Goal: Information Seeking & Learning: Check status

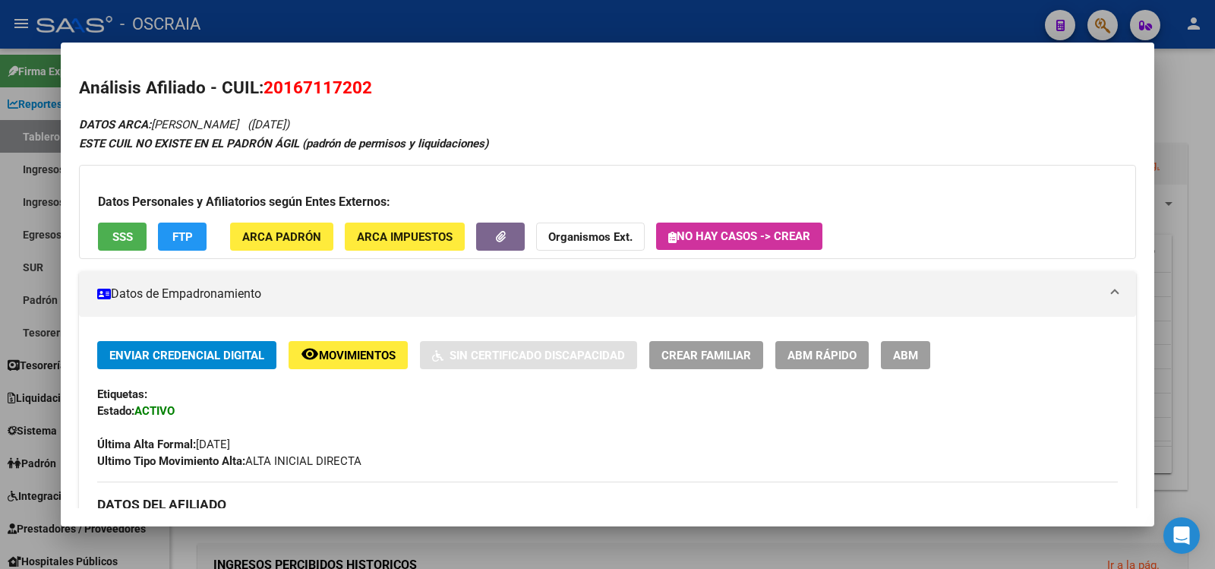
scroll to position [507, 0]
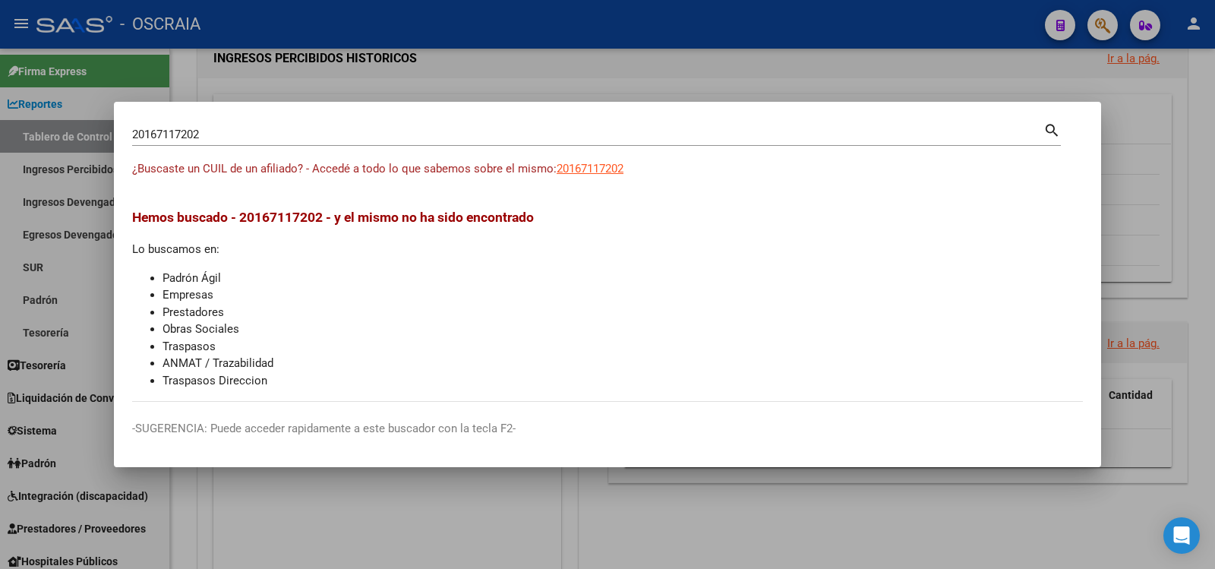
click at [669, 81] on div at bounding box center [607, 284] width 1215 height 569
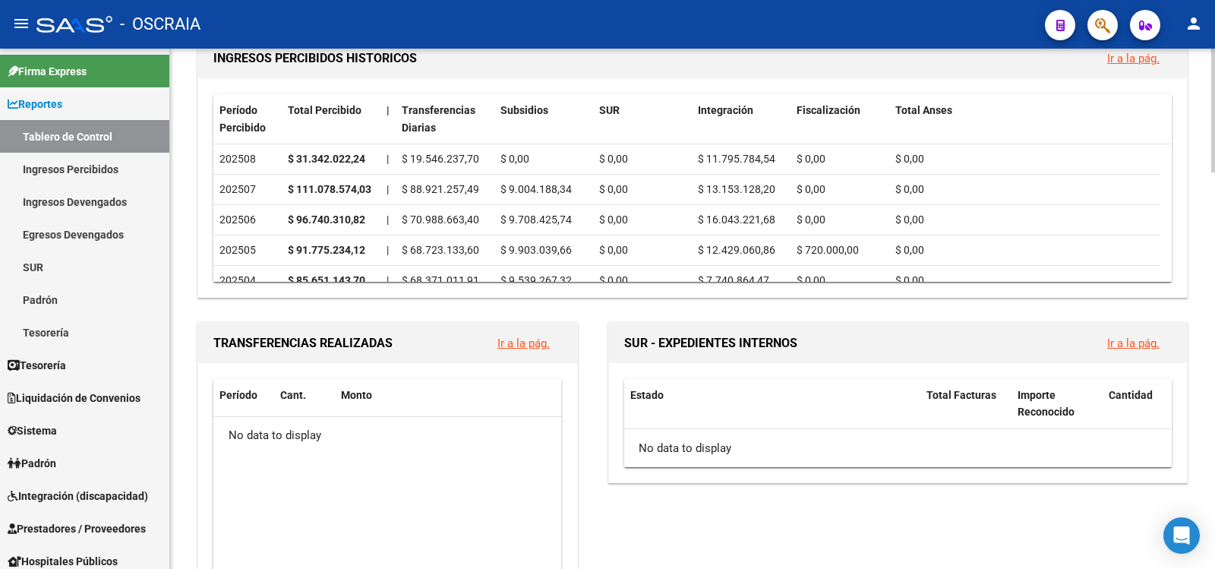
scroll to position [0, 0]
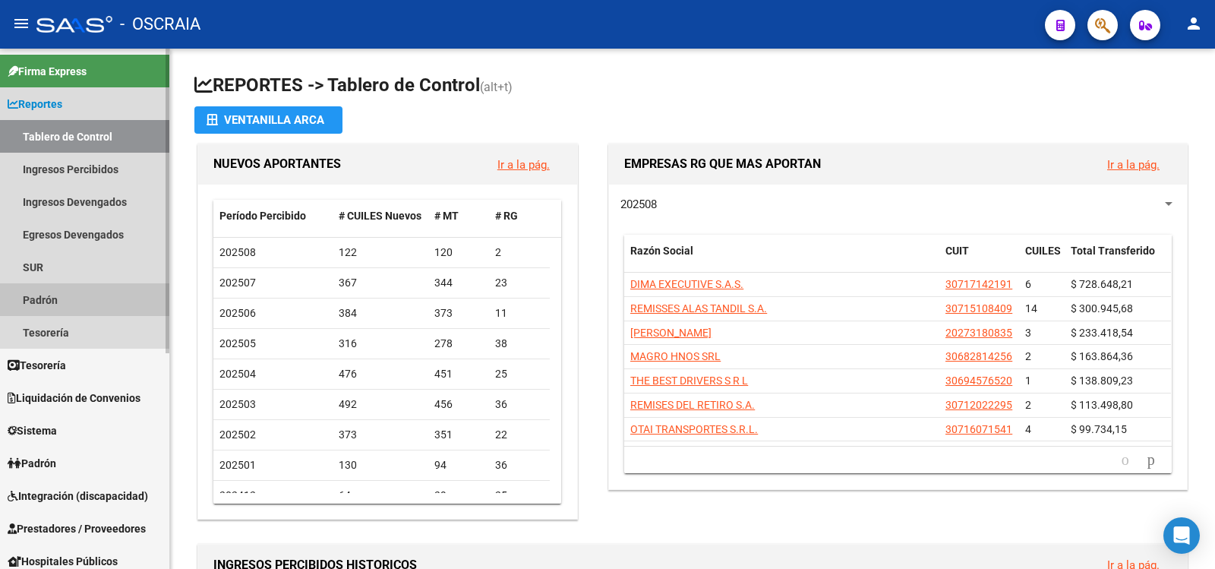
click at [67, 299] on link "Padrón" at bounding box center [84, 299] width 169 height 33
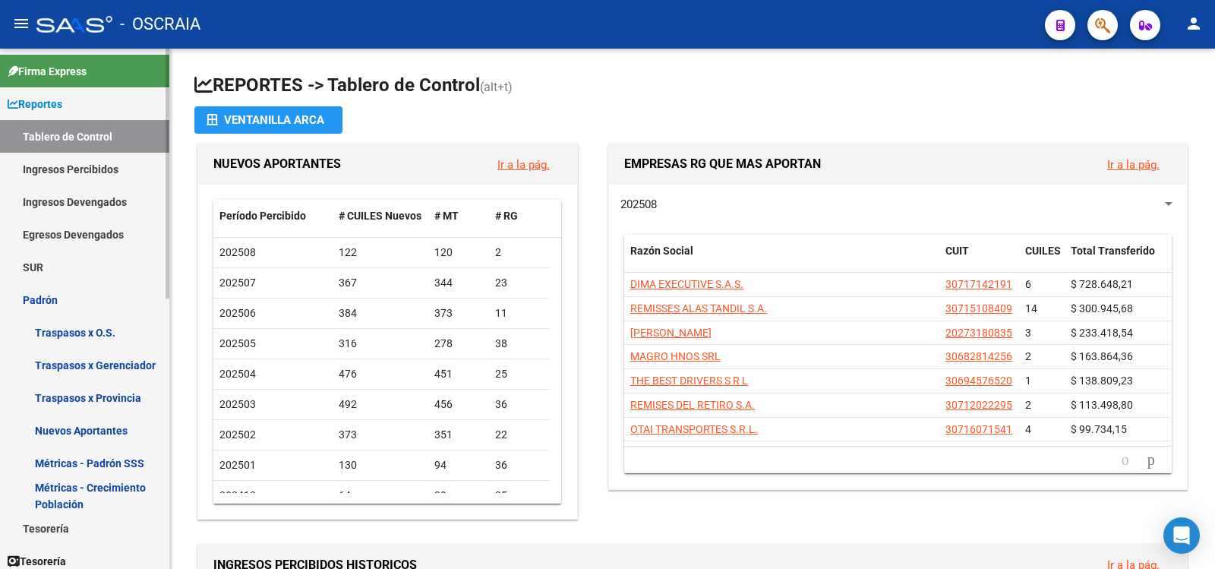
scroll to position [564, 0]
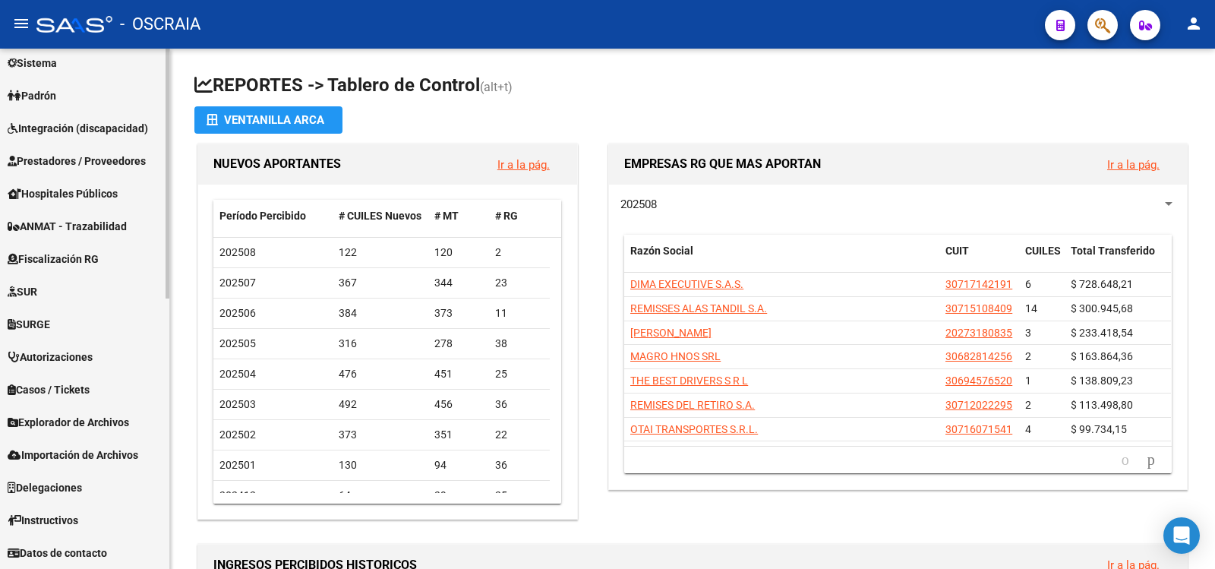
click at [53, 96] on span "Padrón" at bounding box center [32, 95] width 49 height 17
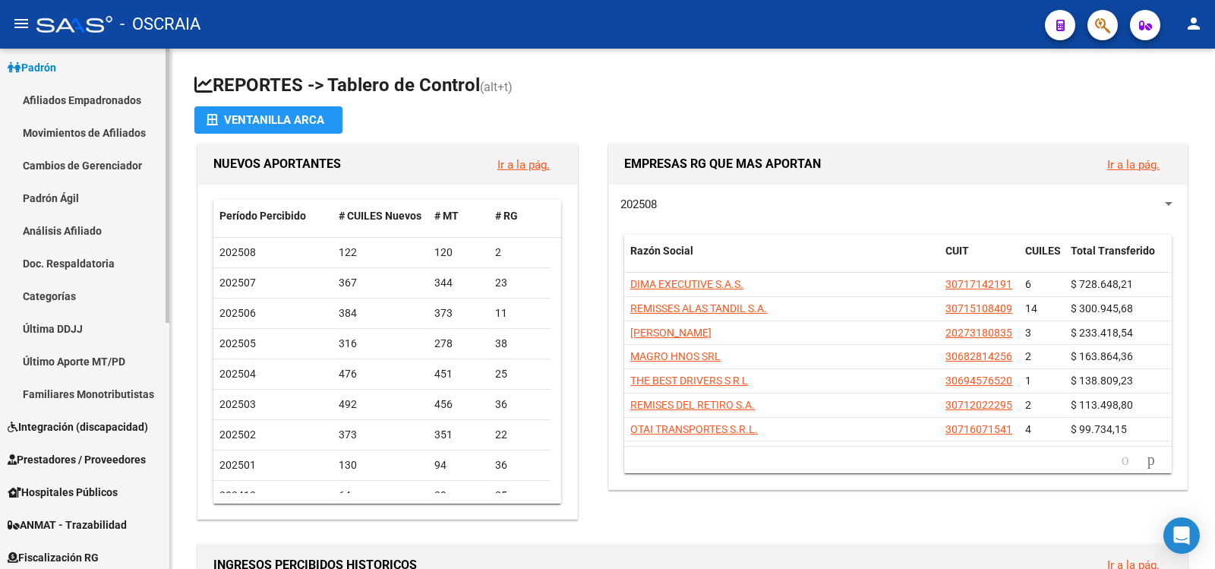
scroll to position [139, 0]
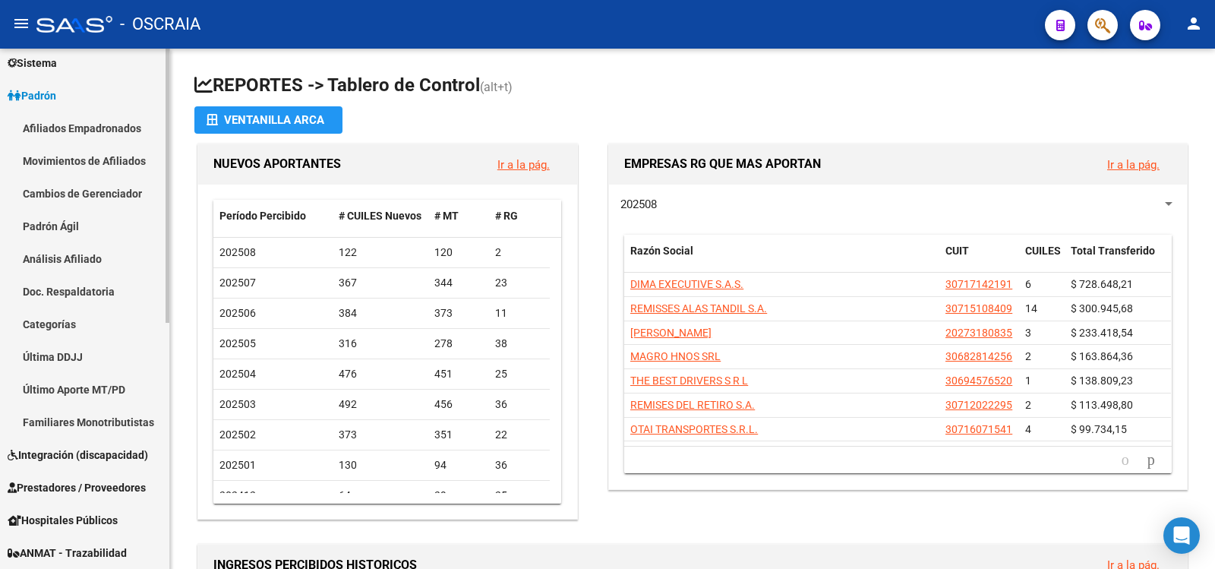
click at [80, 262] on link "Análisis Afiliado" at bounding box center [84, 258] width 169 height 33
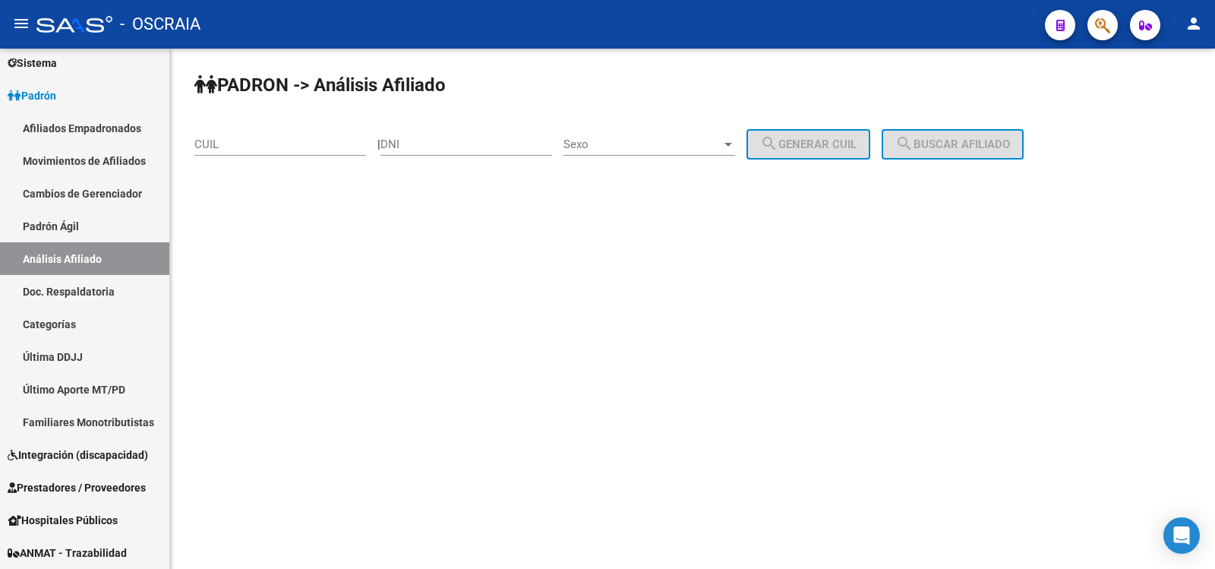
click at [391, 135] on div "PADRON -> Análisis Afiliado CUIL | DNI Sexo Sexo search Generar CUIL search Bus…" at bounding box center [692, 128] width 1045 height 159
click at [405, 138] on input "DNI" at bounding box center [467, 144] width 172 height 14
type input "92436489"
click at [607, 140] on span "Sexo" at bounding box center [643, 144] width 158 height 14
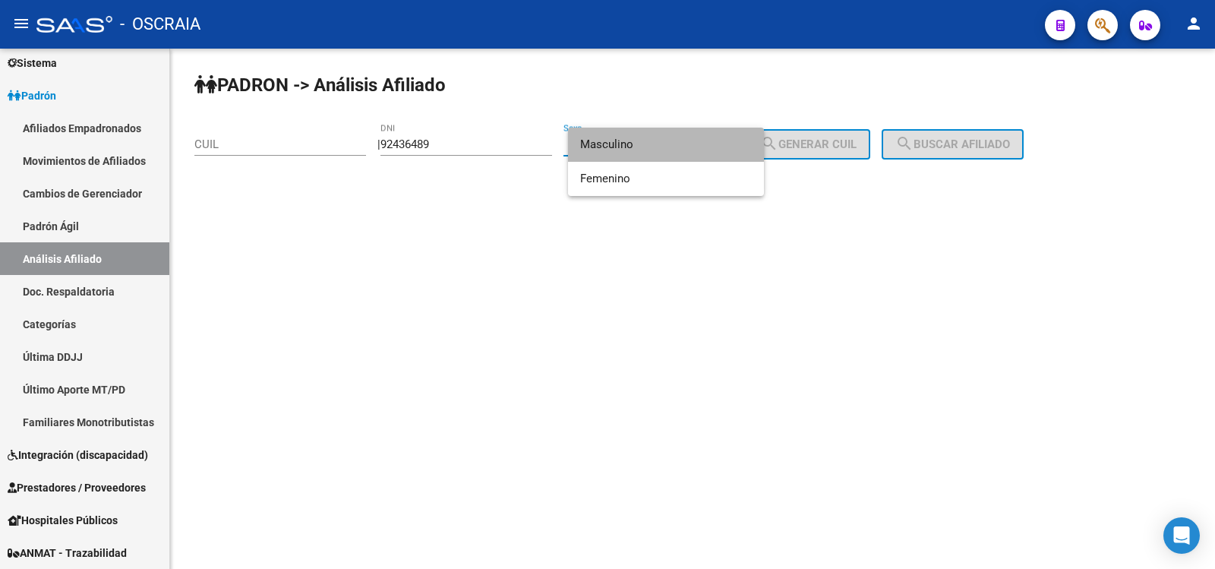
click at [667, 138] on span "Masculino" at bounding box center [666, 145] width 172 height 34
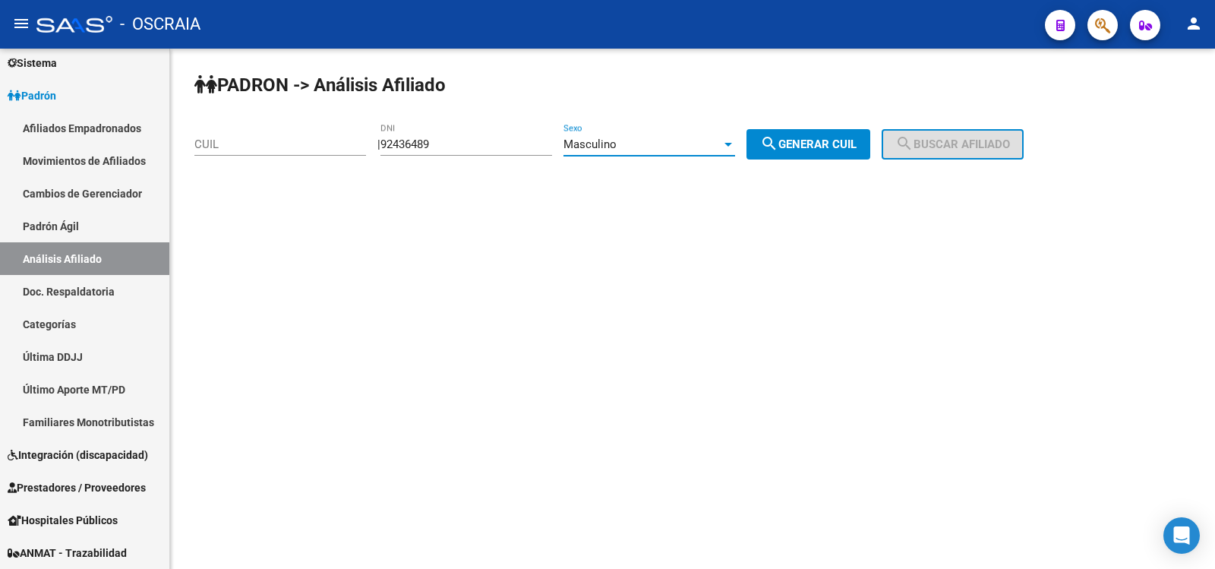
click at [854, 137] on span "search Generar CUIL" at bounding box center [808, 144] width 96 height 14
type input "20-92436489-1"
click at [939, 132] on button "search Buscar afiliado" at bounding box center [953, 144] width 142 height 30
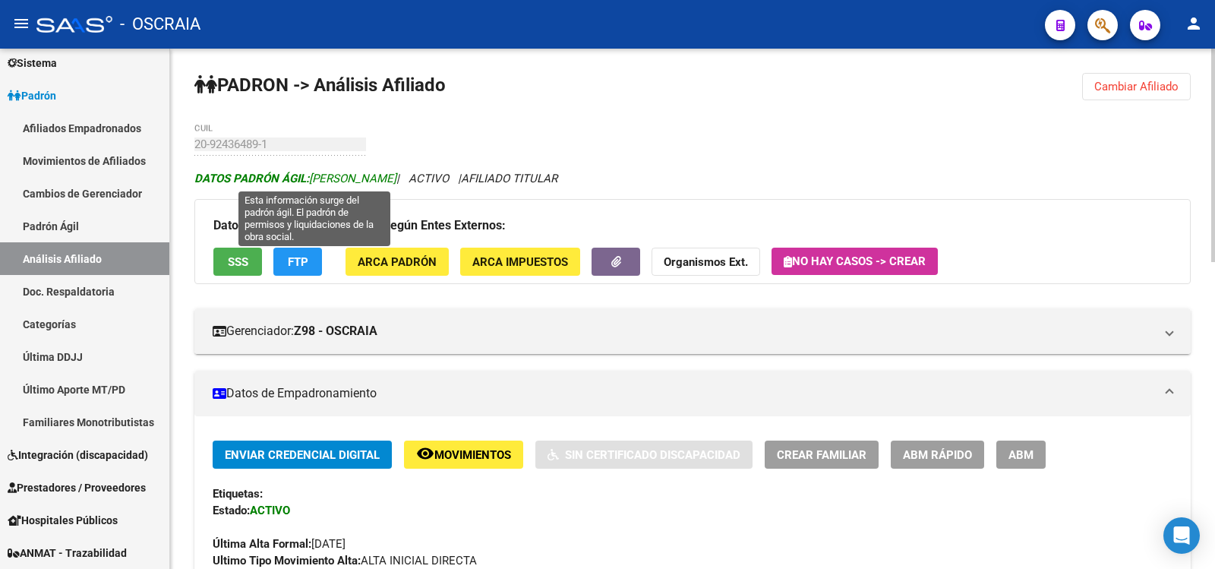
copy span "[PERSON_NAME]"
drag, startPoint x: 431, startPoint y: 177, endPoint x: 315, endPoint y: 185, distance: 116.5
click at [315, 185] on span "DATOS [PERSON_NAME]: [PERSON_NAME]" at bounding box center [295, 179] width 202 height 14
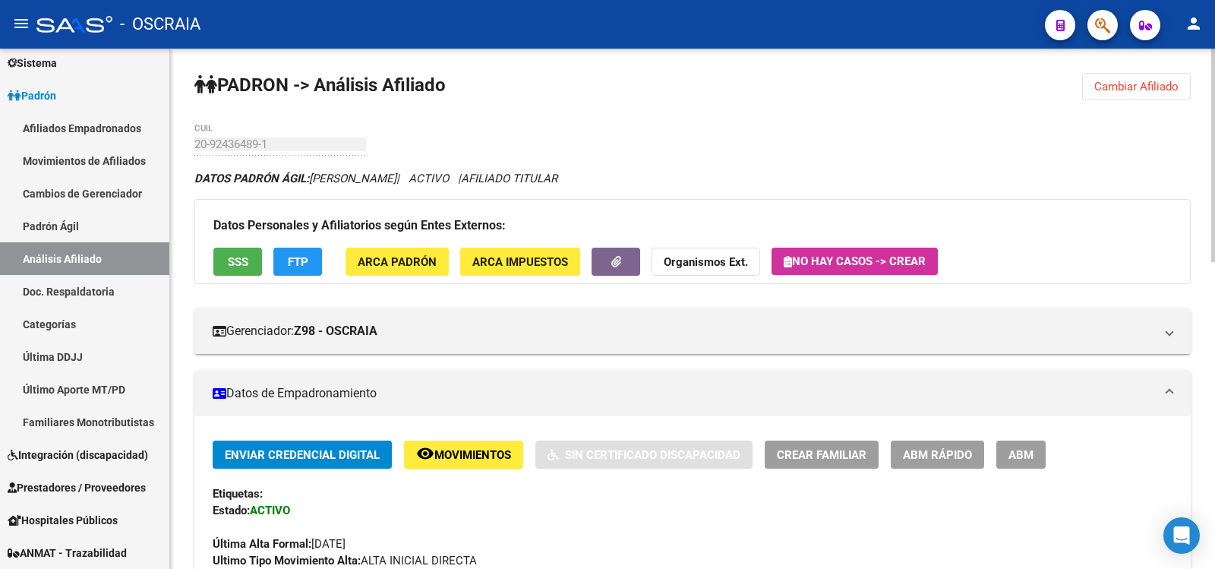
scroll to position [253, 0]
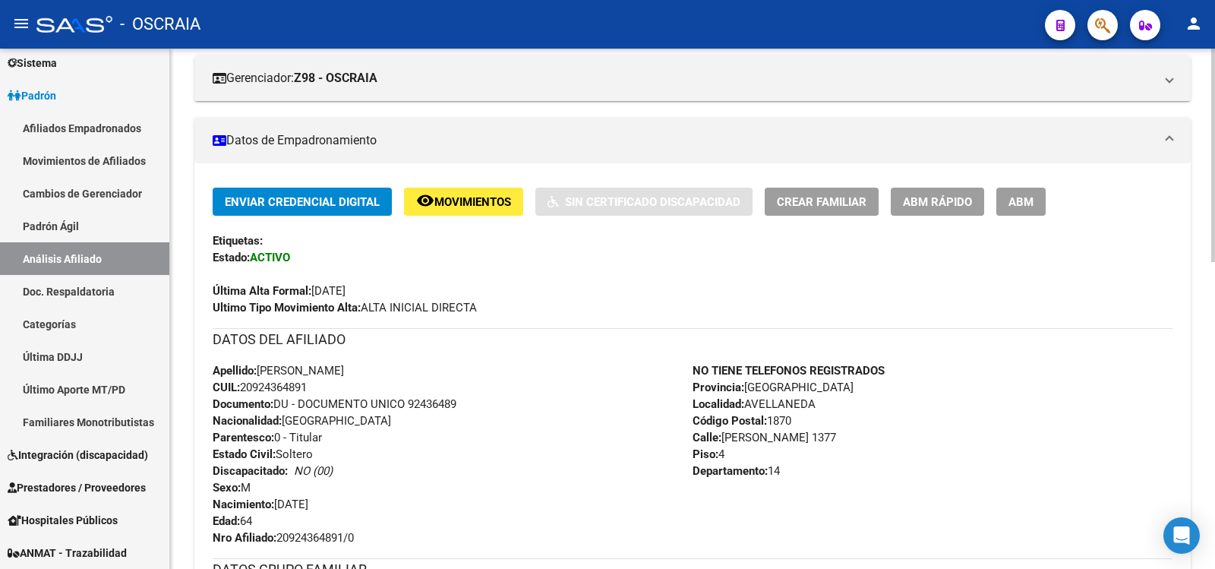
copy span "[DATE]"
drag, startPoint x: 338, startPoint y: 509, endPoint x: 279, endPoint y: 506, distance: 59.3
click at [279, 506] on div "Apellido: [PERSON_NAME] CUIL: 20924364891 Documento: DU - DOCUMENTO UNICO 92436…" at bounding box center [453, 454] width 480 height 184
copy span "20924364891"
drag, startPoint x: 314, startPoint y: 393, endPoint x: 246, endPoint y: 389, distance: 67.7
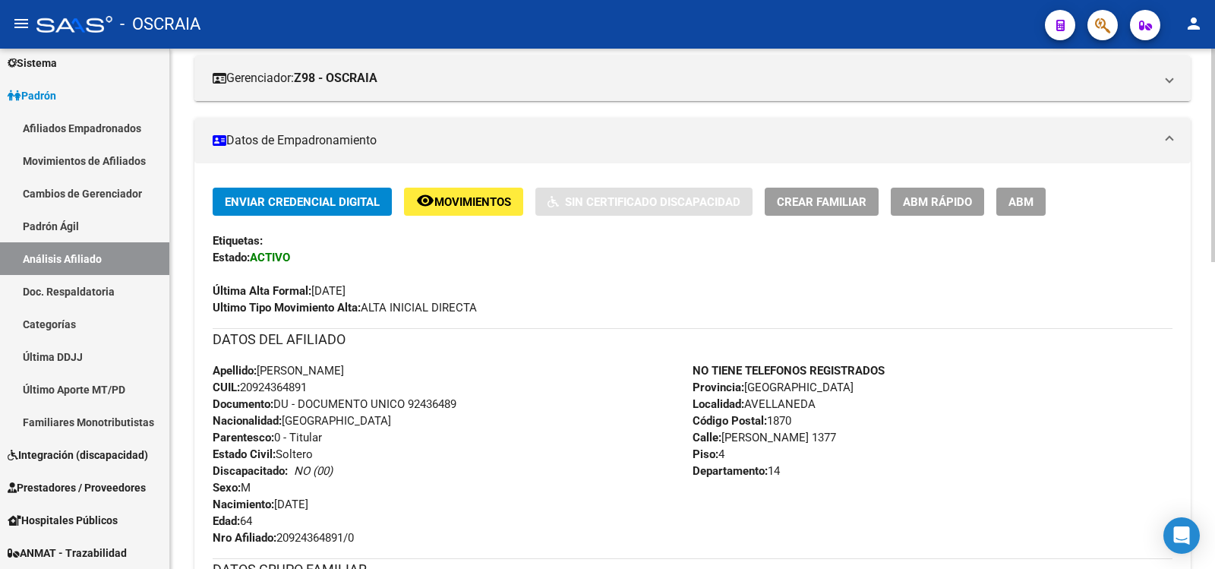
click at [246, 389] on div "Apellido: [PERSON_NAME] CUIL: 20924364891 Documento: DU - DOCUMENTO UNICO 92436…" at bounding box center [453, 454] width 480 height 184
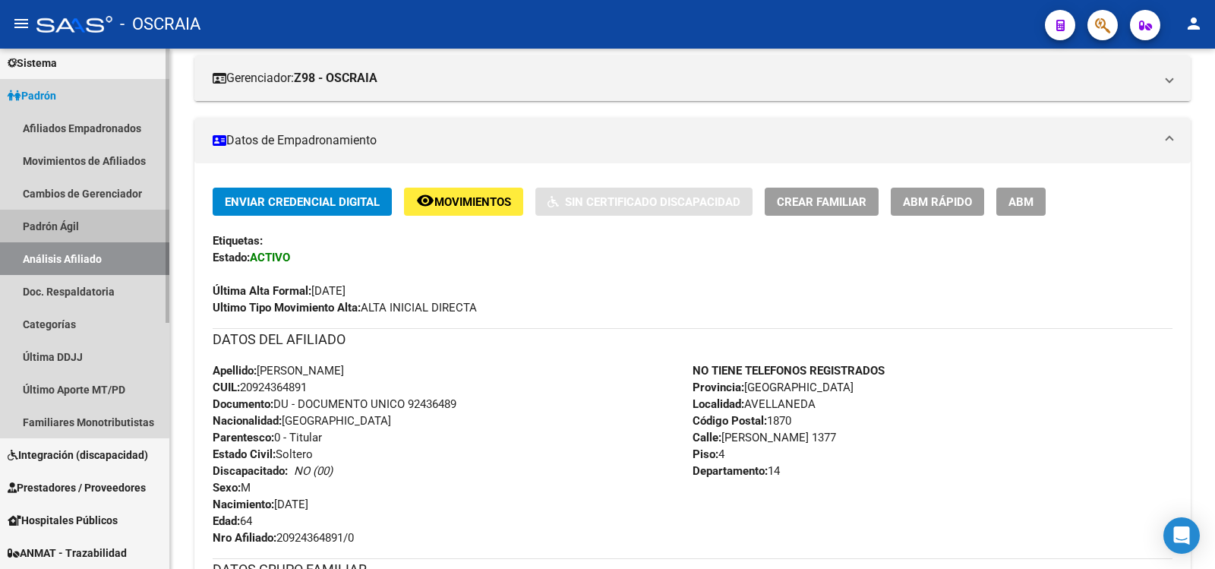
click at [82, 221] on link "Padrón Ágil" at bounding box center [84, 226] width 169 height 33
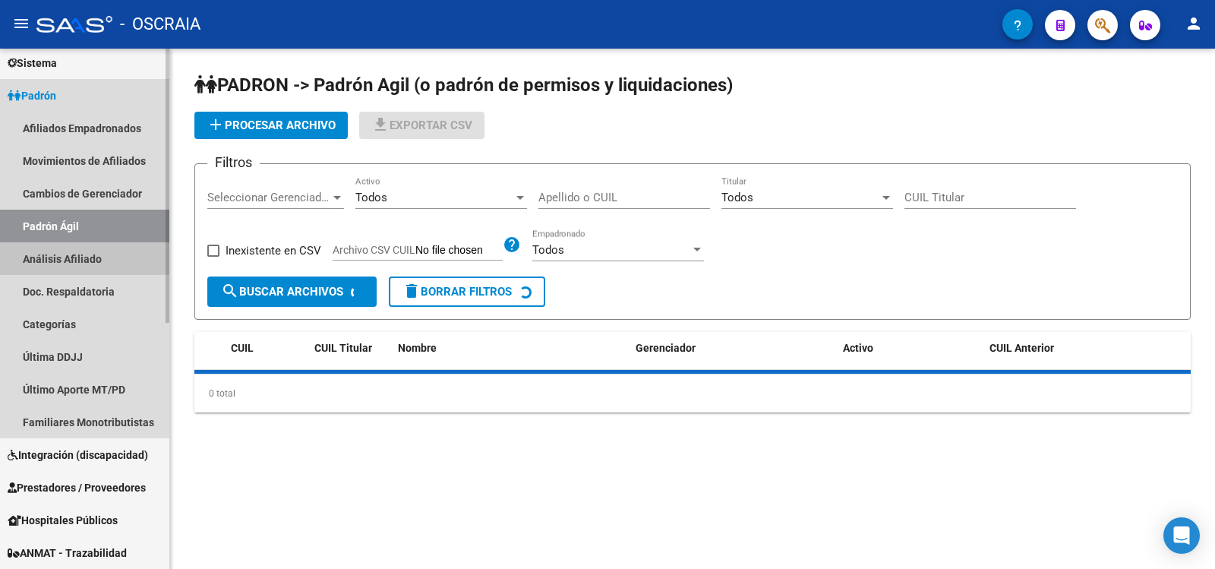
click at [105, 267] on link "Análisis Afiliado" at bounding box center [84, 258] width 169 height 33
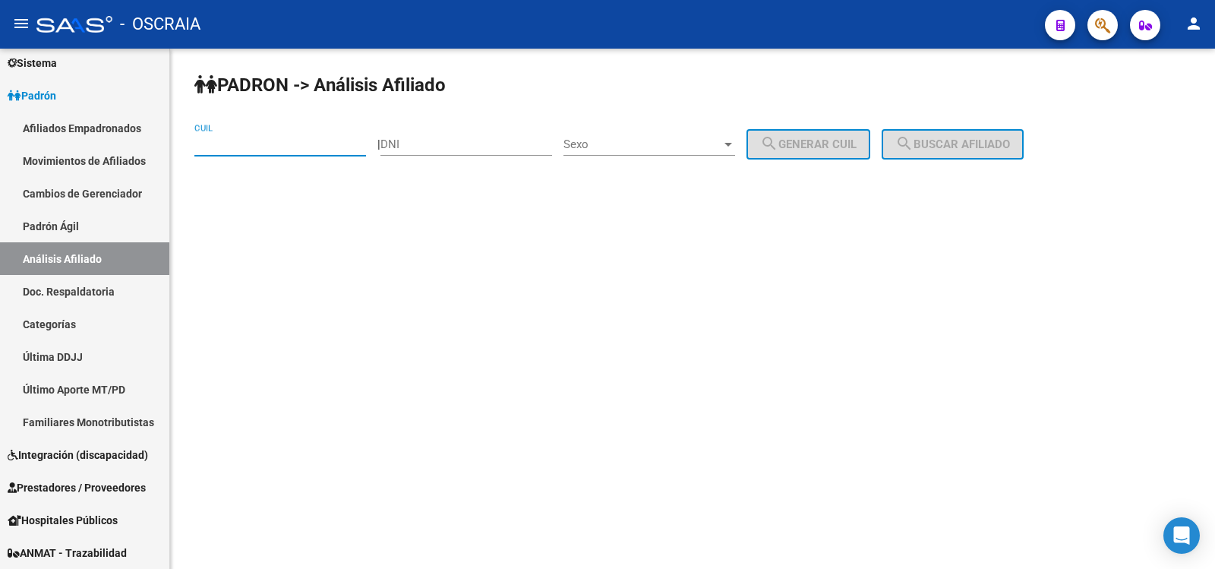
click at [275, 144] on input "CUIL" at bounding box center [280, 144] width 172 height 14
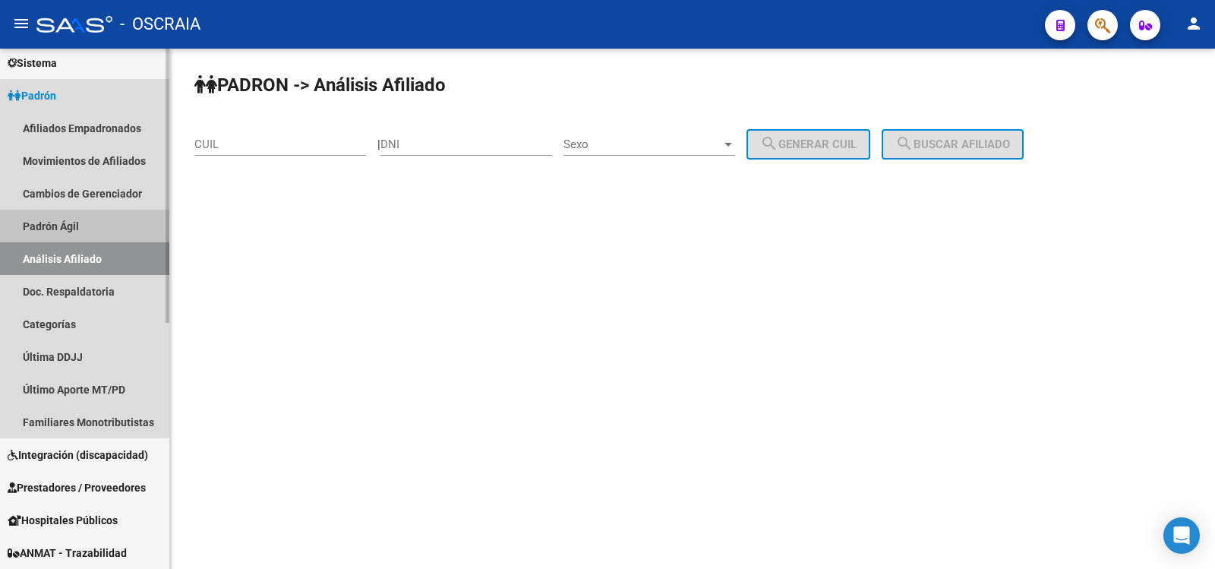
click at [109, 223] on link "Padrón Ágil" at bounding box center [84, 226] width 169 height 33
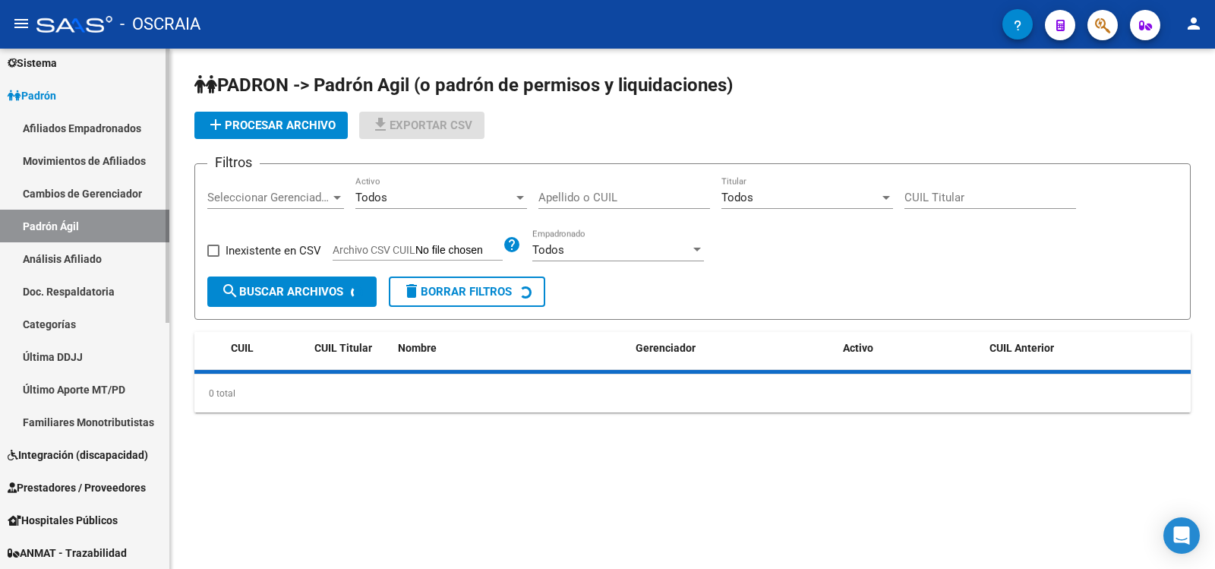
click at [105, 261] on link "Análisis Afiliado" at bounding box center [84, 258] width 169 height 33
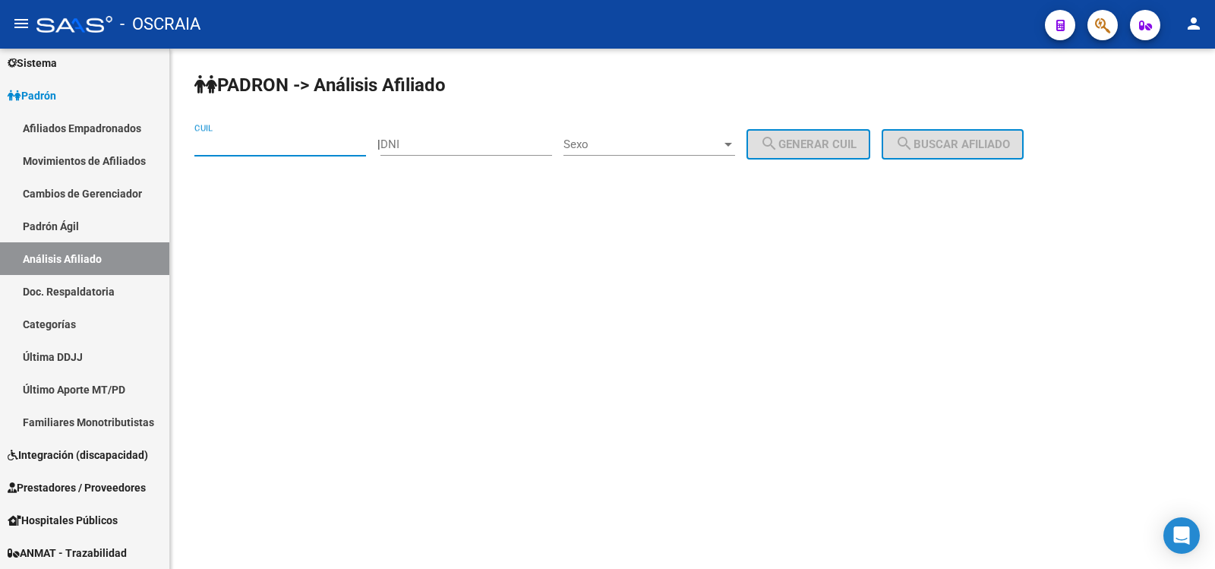
click at [263, 144] on input "CUIL" at bounding box center [280, 144] width 172 height 14
click at [244, 144] on input "CUIL" at bounding box center [280, 144] width 172 height 14
paste input "27-31839774-6"
type input "27-31839774-6"
click at [969, 144] on span "search Buscar afiliado" at bounding box center [952, 144] width 115 height 14
